Goal: Task Accomplishment & Management: Use online tool/utility

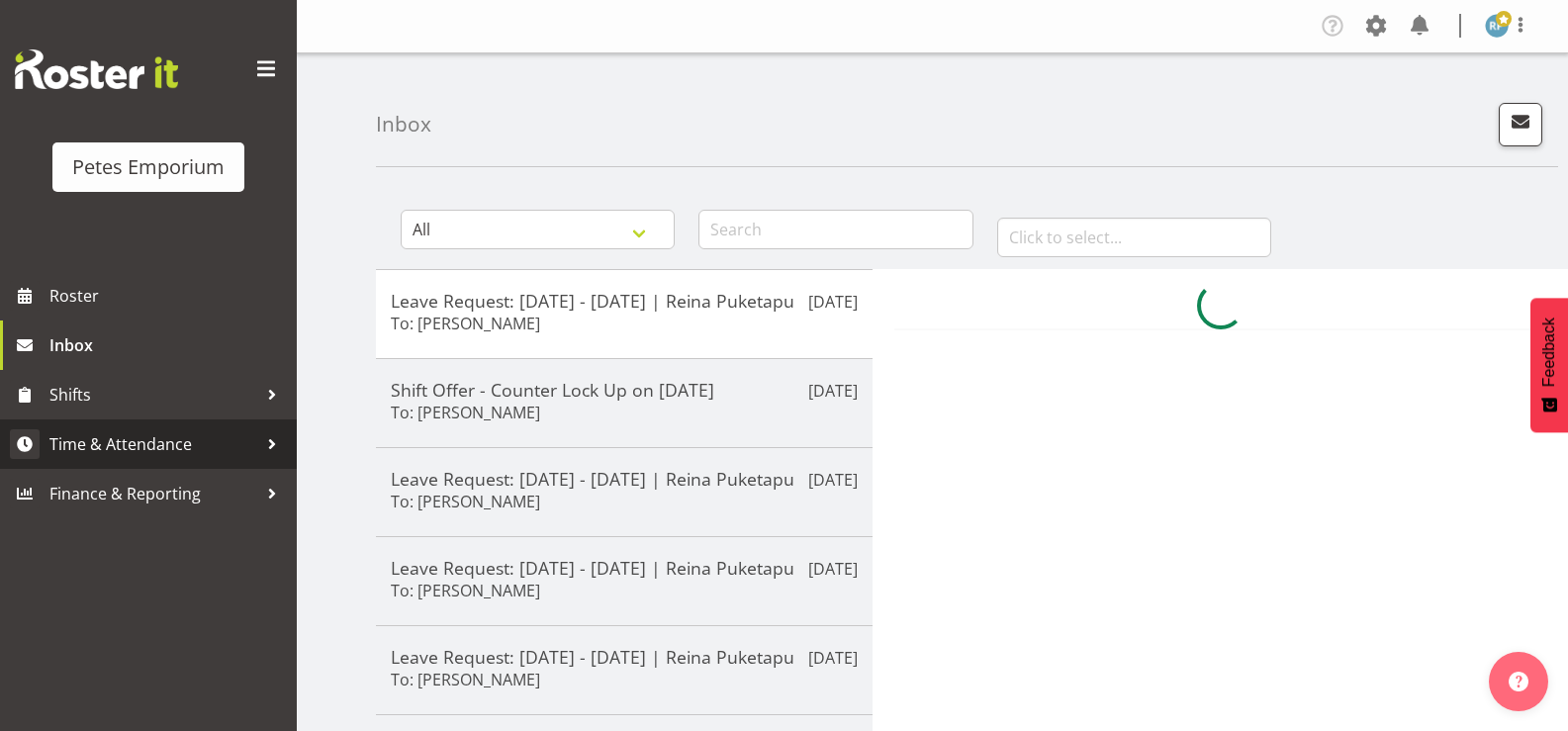
click at [142, 448] on span "Time & Attendance" at bounding box center [153, 444] width 208 height 30
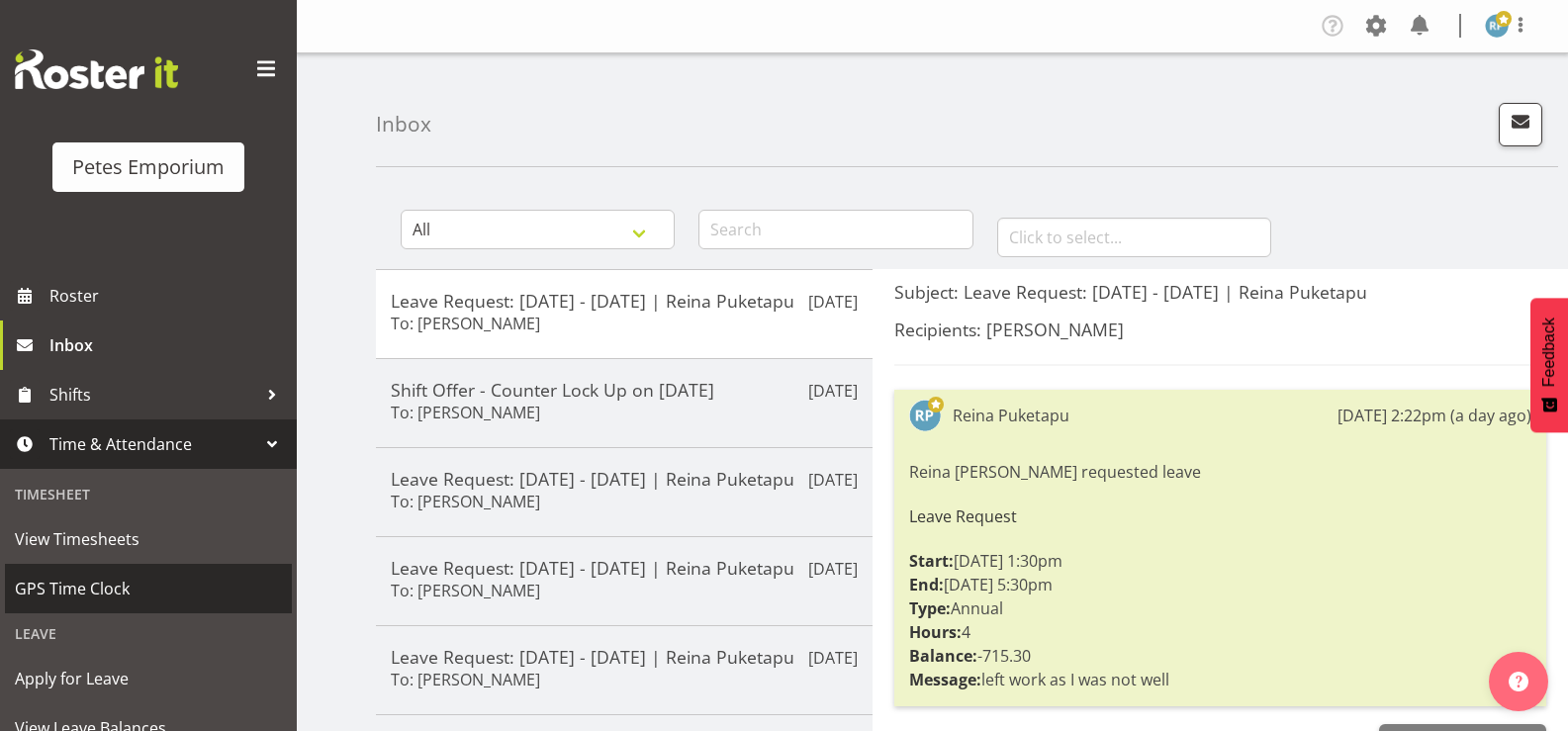
click at [95, 594] on span "GPS Time Clock" at bounding box center [148, 589] width 267 height 30
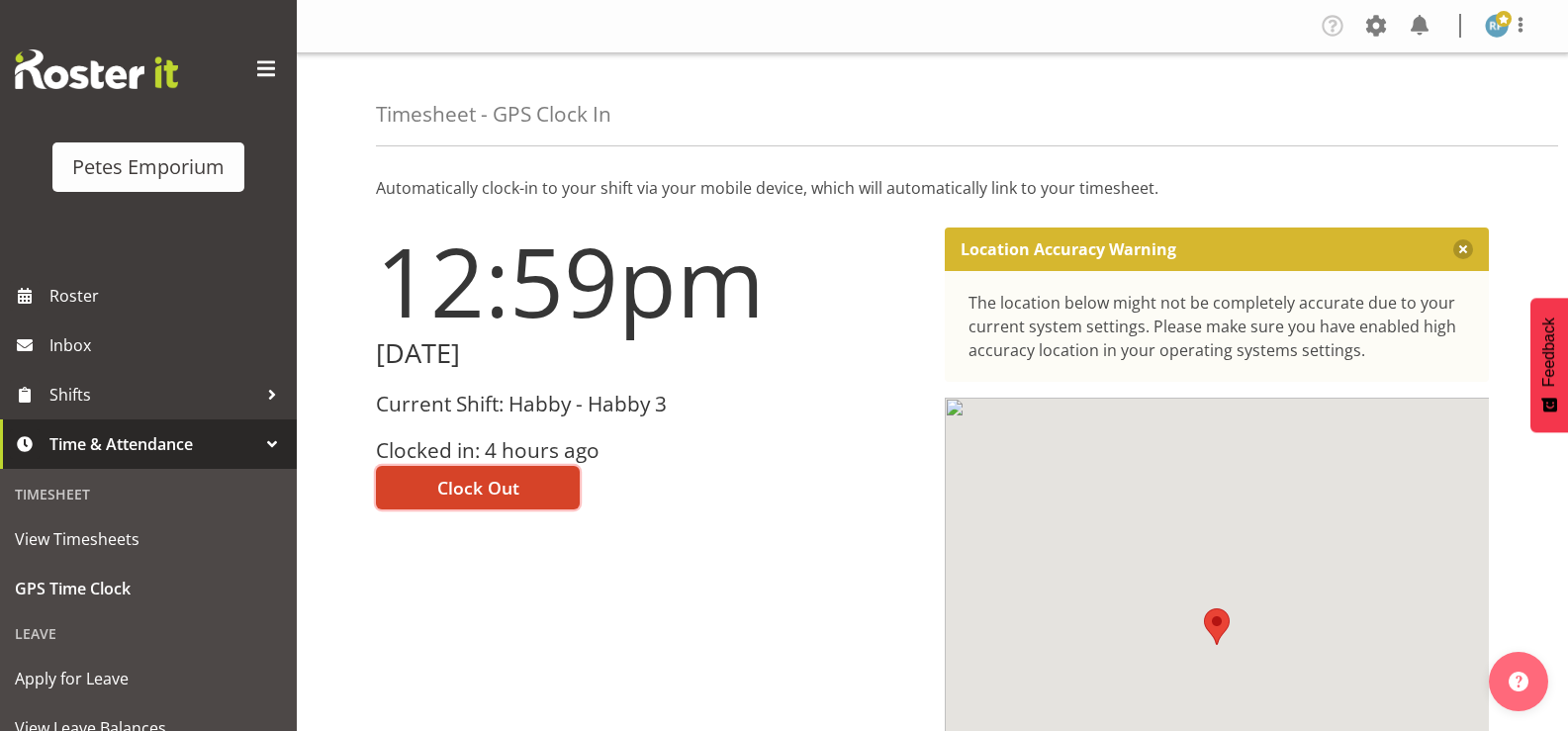
click at [533, 488] on button "Clock Out" at bounding box center [478, 488] width 204 height 44
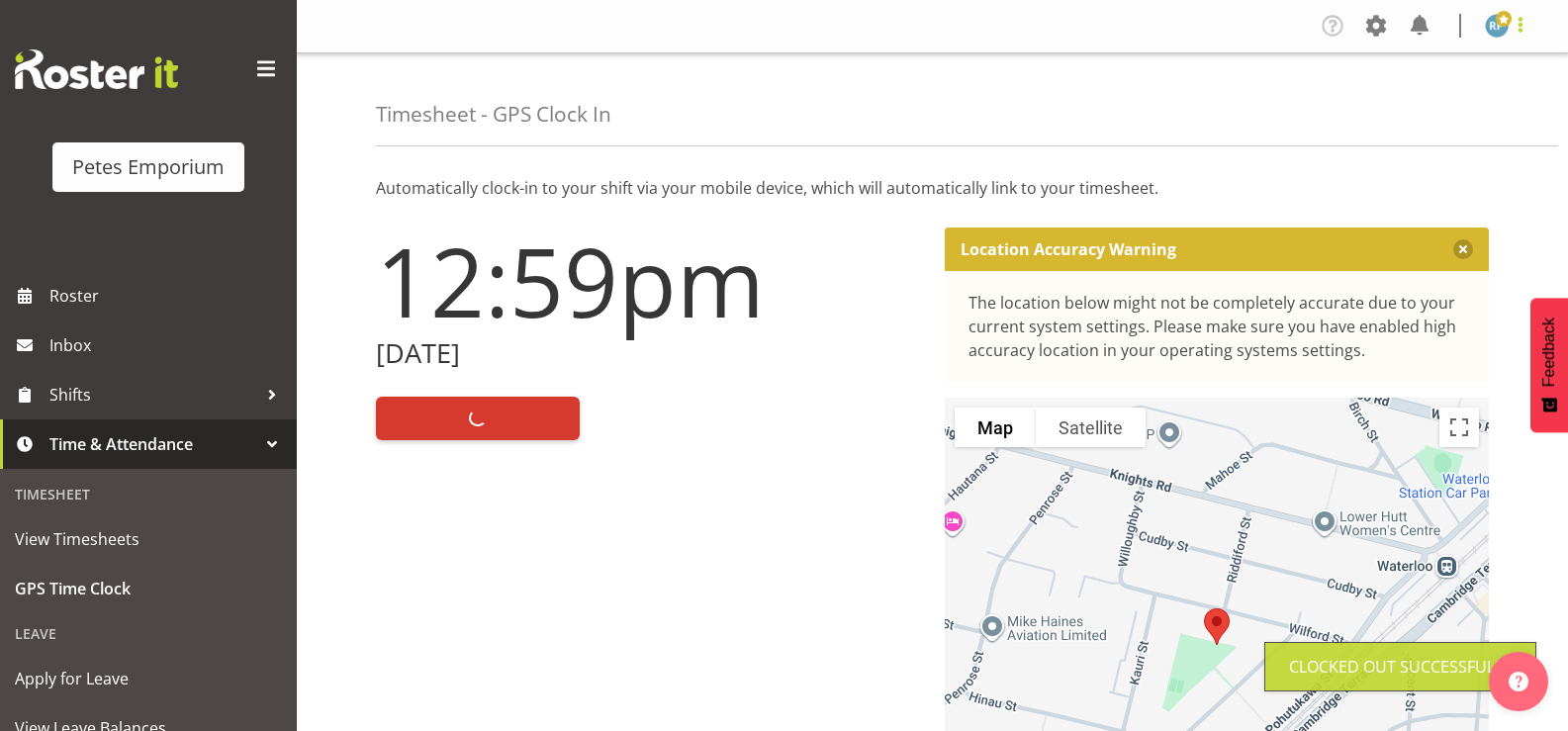
click at [1520, 25] on span at bounding box center [1521, 25] width 24 height 24
click at [1432, 112] on link "Log Out" at bounding box center [1438, 104] width 190 height 36
